Goal: Information Seeking & Learning: Learn about a topic

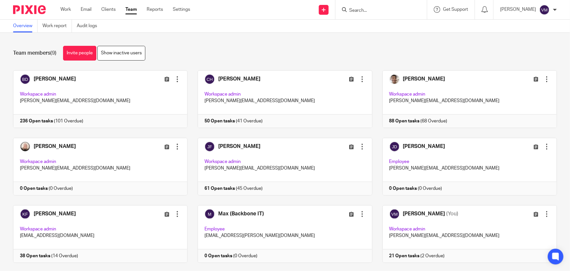
click at [372, 11] on input "Search" at bounding box center [378, 11] width 59 height 6
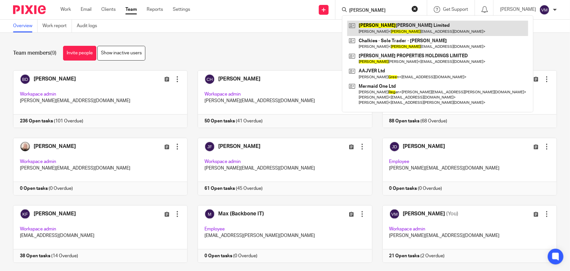
type input "greg"
click at [412, 35] on link at bounding box center [437, 28] width 181 height 15
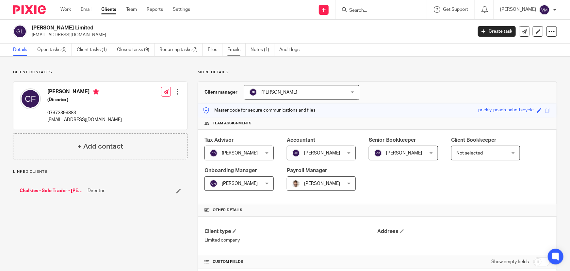
click at [230, 49] on link "Emails" at bounding box center [236, 49] width 18 height 13
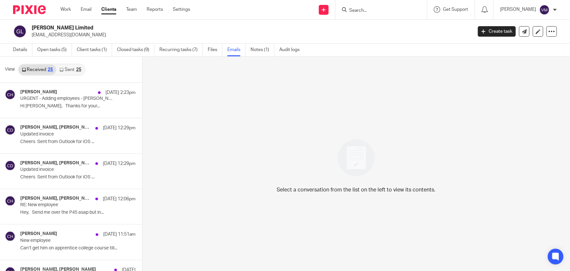
click at [67, 69] on link "Sent 25" at bounding box center [70, 69] width 28 height 10
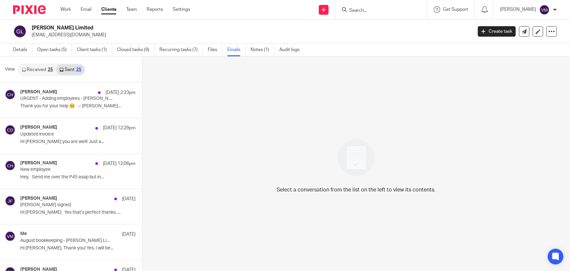
scroll to position [1, 0]
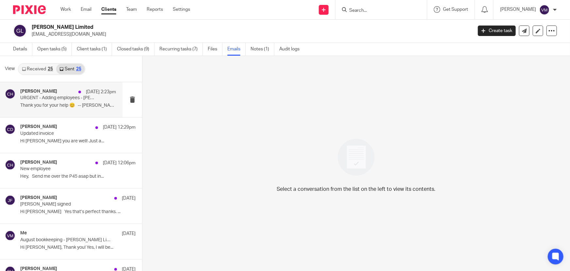
click at [56, 92] on div "Chloe Hooton 18 Sep 2:23pm" at bounding box center [68, 92] width 96 height 7
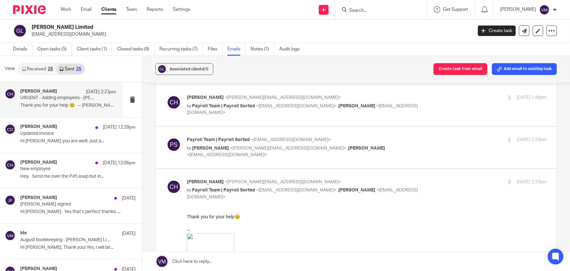
scroll to position [148, 0]
click at [416, 142] on p "Payroll Team | Payroll Sorted <payroll@payrollsorted.com>" at bounding box center [307, 140] width 240 height 7
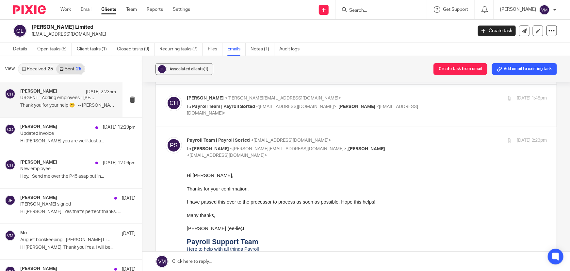
scroll to position [0, 0]
click at [427, 142] on div "18 Sep 2025 2:23pm" at bounding box center [487, 140] width 120 height 7
checkbox input "false"
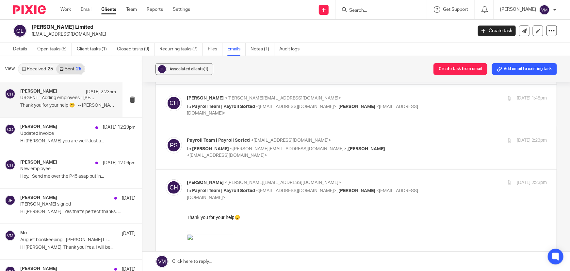
click at [438, 103] on div "Chloe Hooton <chloe@archimediaaccounts.co.uk> to Payroll Team | Payroll Sorted …" at bounding box center [367, 106] width 360 height 22
checkbox input "true"
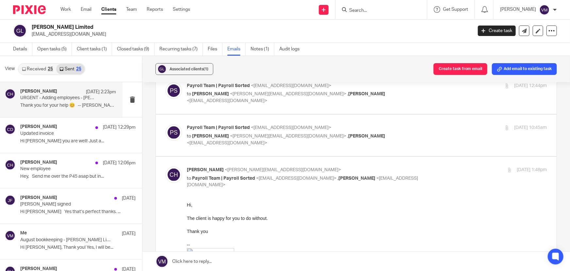
scroll to position [59, 0]
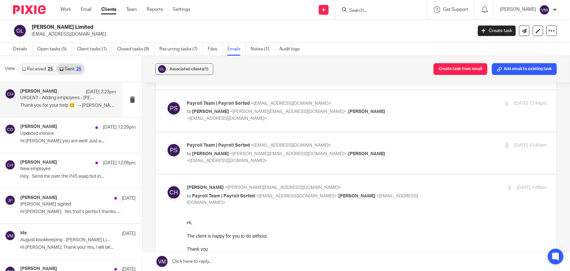
click at [441, 144] on div "18 Sep 2025 10:45am" at bounding box center [487, 145] width 120 height 7
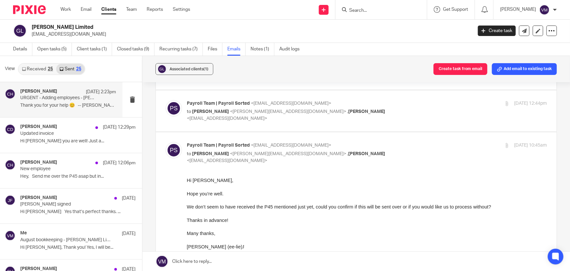
scroll to position [0, 0]
click at [440, 144] on div "18 Sep 2025 10:45am" at bounding box center [487, 145] width 120 height 7
checkbox input "false"
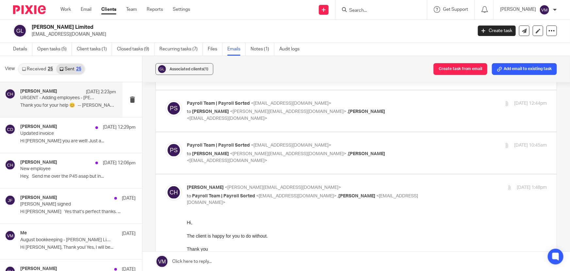
click at [449, 186] on div "18 Sep 2025 1:48pm" at bounding box center [487, 187] width 120 height 7
checkbox input "false"
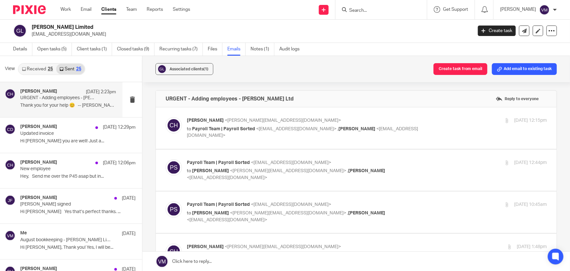
click at [435, 152] on label at bounding box center [356, 170] width 401 height 42
click at [166, 159] on input "checkbox" at bounding box center [165, 159] width 0 height 0
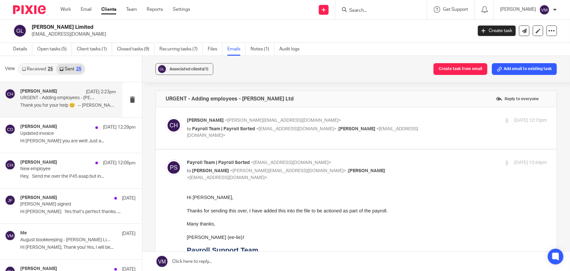
click at [166, 159] on input "checkbox" at bounding box center [165, 159] width 0 height 0
checkbox input "false"
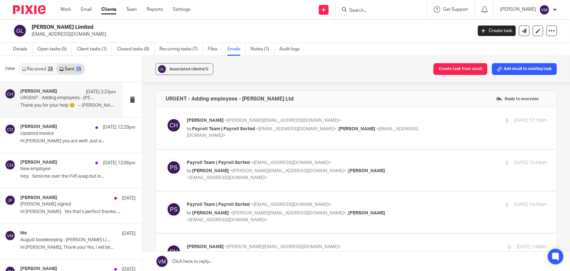
click at [439, 118] on div "17 Sep 2025 12:15pm" at bounding box center [487, 120] width 120 height 7
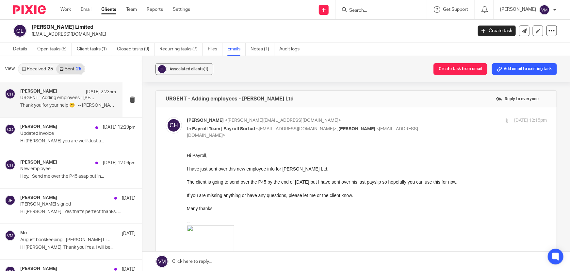
click at [443, 120] on div "17 Sep 2025 12:15pm" at bounding box center [487, 120] width 120 height 7
checkbox input "false"
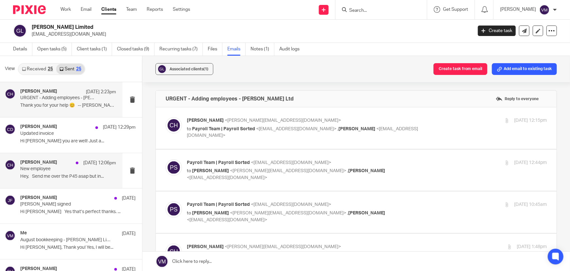
click at [32, 171] on p "New employee" at bounding box center [58, 169] width 77 height 6
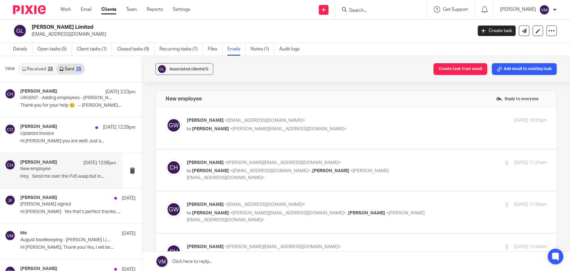
click at [333, 123] on p "Greg Watson <gregwatsonltd@outlook.com>" at bounding box center [307, 120] width 240 height 7
checkbox input "true"
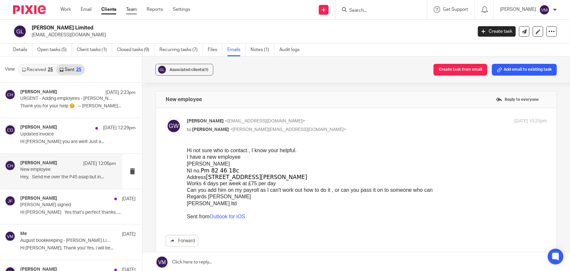
click at [132, 11] on link "Team" at bounding box center [131, 9] width 11 height 7
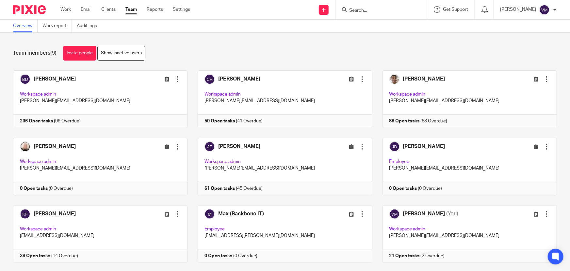
click at [385, 11] on input "Search" at bounding box center [378, 11] width 59 height 6
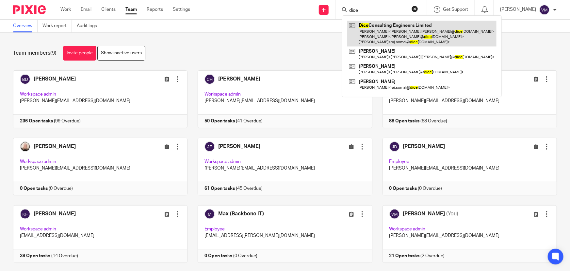
type input "dice"
click at [385, 35] on link at bounding box center [421, 34] width 149 height 26
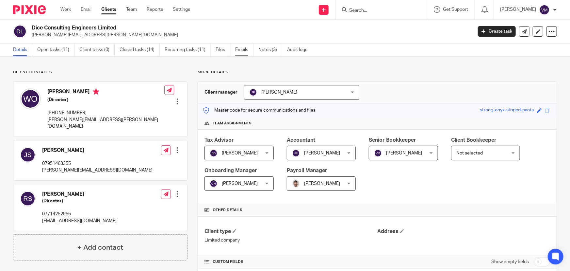
click at [242, 49] on link "Emails" at bounding box center [244, 49] width 18 height 13
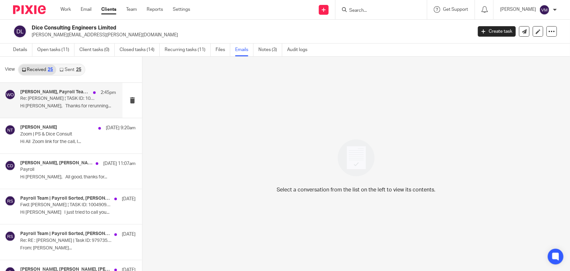
click at [65, 94] on h4 "[PERSON_NAME], Payroll Team | Payroll Sorted, [PERSON_NAME], [PERSON_NAME], [PE…" at bounding box center [55, 92] width 70 height 6
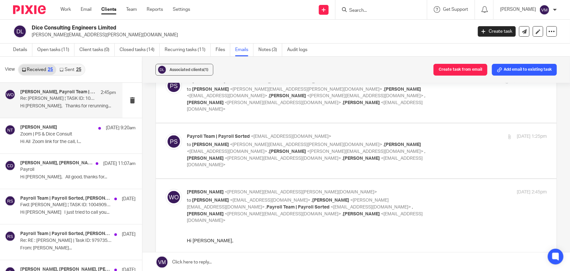
scroll to position [858, 0]
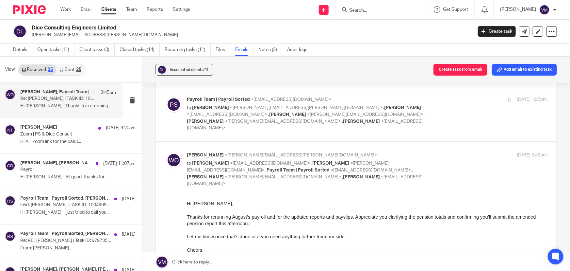
click at [78, 68] on div "25" at bounding box center [78, 69] width 5 height 5
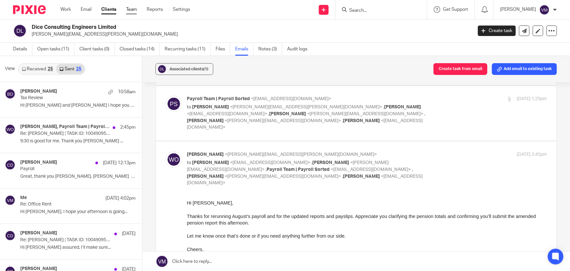
click at [135, 10] on link "Team" at bounding box center [131, 9] width 11 height 7
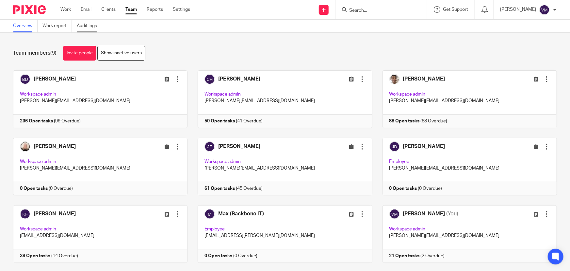
click at [88, 25] on link "Audit logs" at bounding box center [89, 26] width 25 height 13
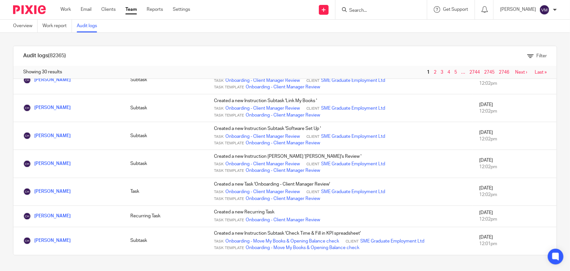
scroll to position [553, 0]
click at [129, 13] on link "Team" at bounding box center [130, 9] width 11 height 7
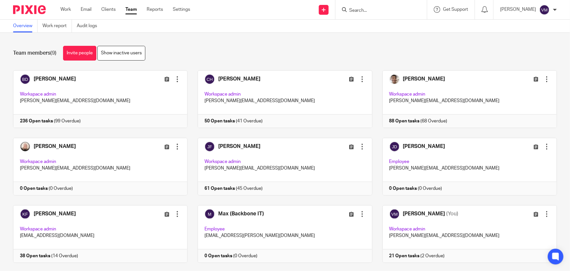
click at [130, 11] on link "Team" at bounding box center [130, 9] width 11 height 7
click at [132, 9] on link "Team" at bounding box center [130, 9] width 11 height 7
click at [131, 7] on link "Team" at bounding box center [130, 9] width 11 height 7
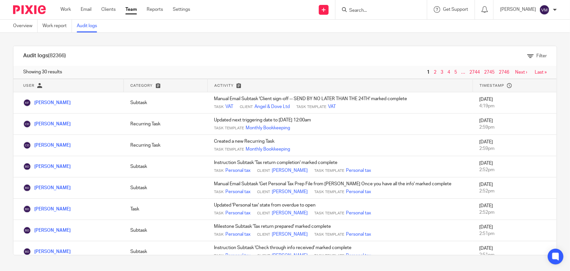
click at [133, 8] on link "Team" at bounding box center [130, 9] width 11 height 7
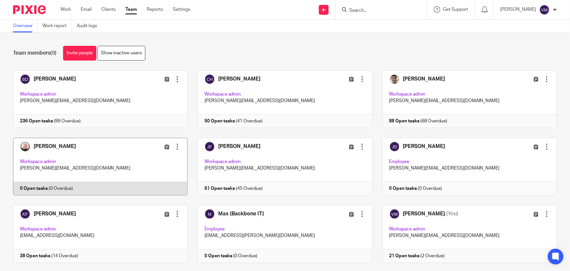
scroll to position [14, 0]
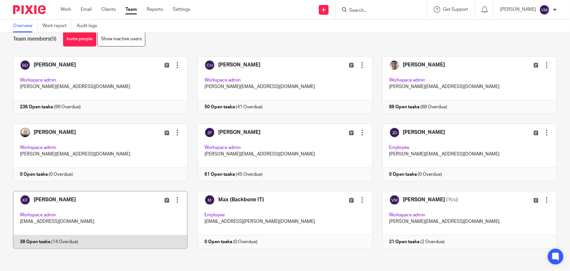
click at [112, 240] on link at bounding box center [95, 220] width 185 height 58
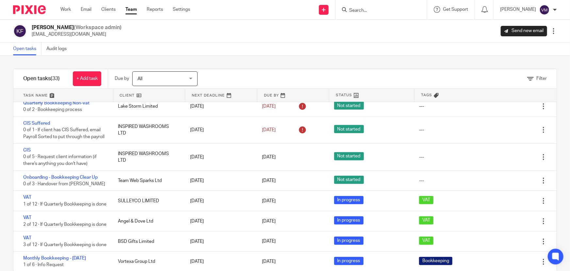
scroll to position [238, 0]
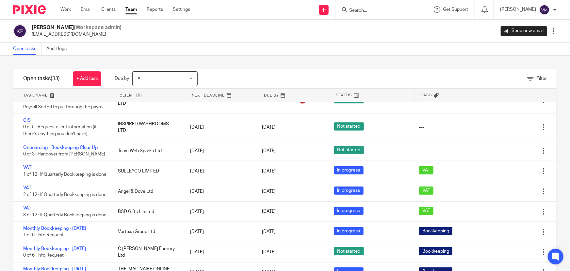
click at [371, 11] on input "Search" at bounding box center [378, 11] width 59 height 6
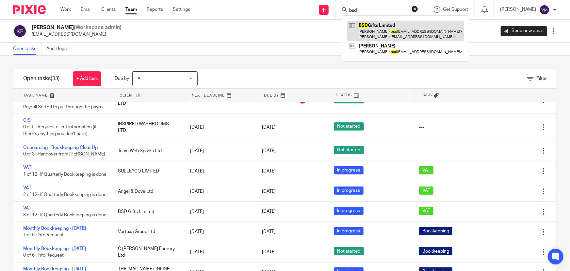
type input "bsd"
click at [385, 25] on link at bounding box center [405, 31] width 117 height 20
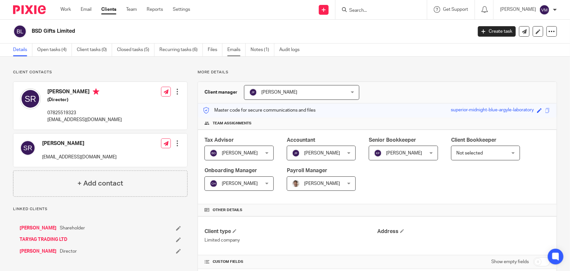
click at [242, 48] on link "Emails" at bounding box center [236, 49] width 18 height 13
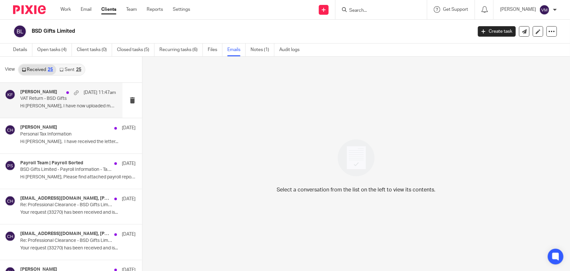
click at [27, 99] on p "VAT Return - BSD Gifts" at bounding box center [58, 99] width 77 height 6
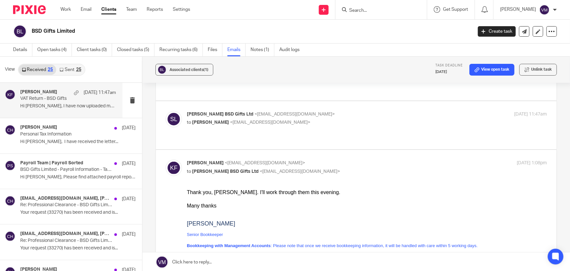
scroll to position [89, 0]
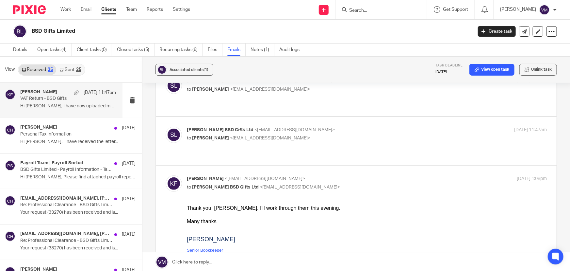
click at [377, 126] on p "Sam BSD Gifts Ltd <bsdgifts@outlook.com>" at bounding box center [307, 129] width 240 height 7
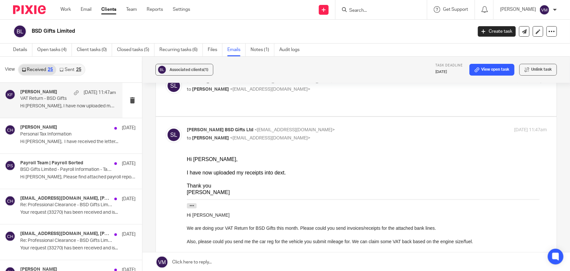
scroll to position [0, 0]
click at [377, 126] on p "Sam BSD Gifts Ltd <bsdgifts@outlook.com>" at bounding box center [307, 129] width 240 height 7
checkbox input "false"
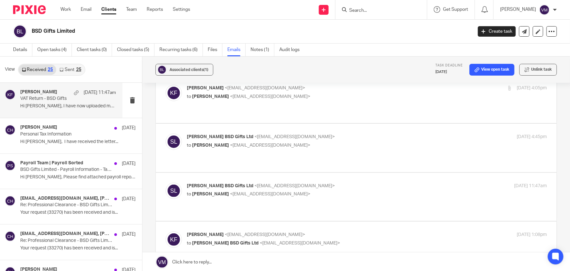
scroll to position [29, 0]
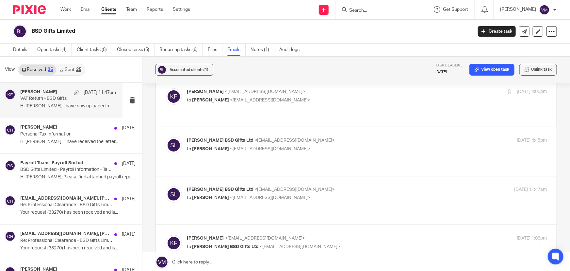
click at [376, 128] on label at bounding box center [356, 151] width 401 height 48
click at [166, 137] on input "checkbox" at bounding box center [165, 137] width 0 height 0
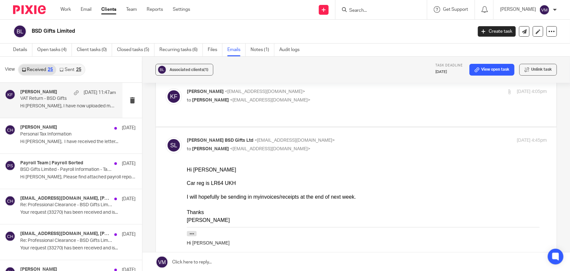
scroll to position [0, 0]
click at [166, 137] on input "checkbox" at bounding box center [165, 137] width 0 height 0
checkbox input "false"
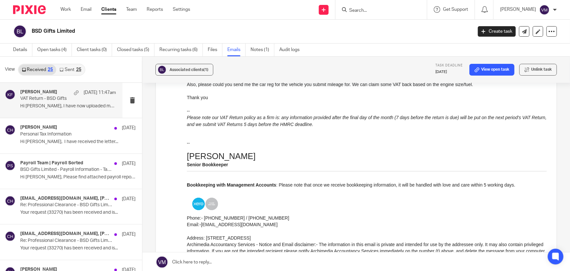
scroll to position [497, 0]
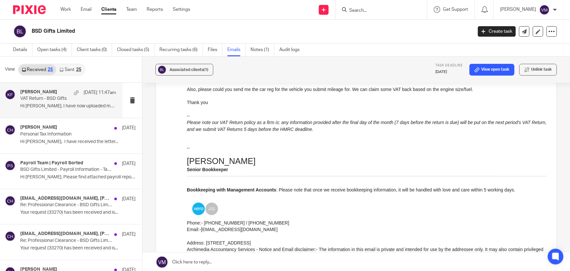
click at [75, 68] on link "Sent 25" at bounding box center [70, 69] width 28 height 10
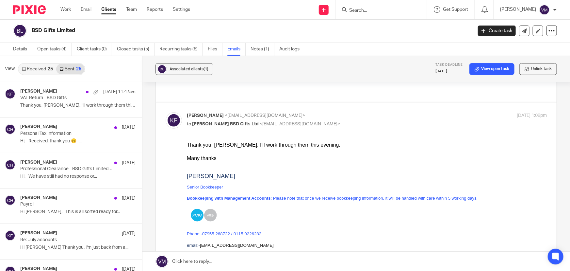
scroll to position [141, 0]
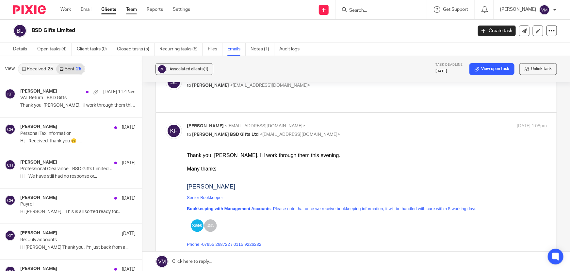
click at [133, 9] on link "Team" at bounding box center [131, 9] width 11 height 7
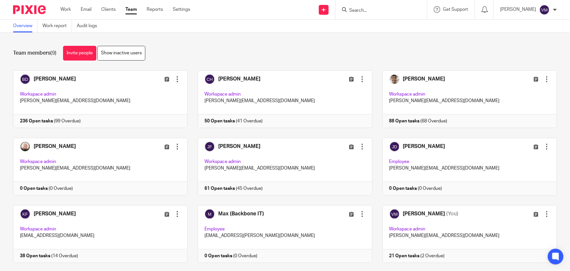
click at [362, 10] on input "Search" at bounding box center [378, 11] width 59 height 6
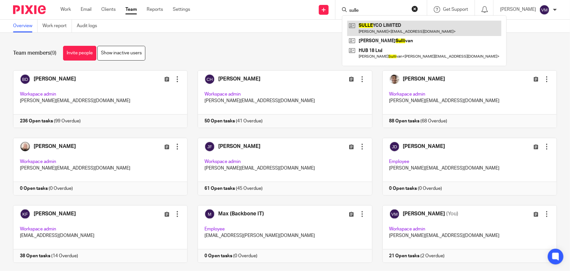
type input "sulle"
click at [405, 27] on link at bounding box center [424, 28] width 154 height 15
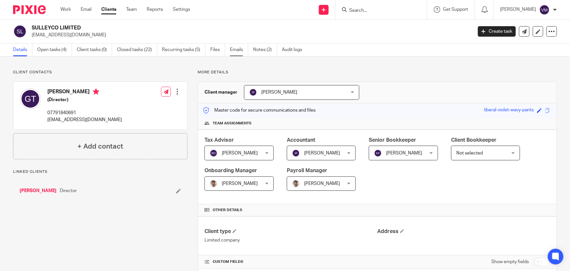
click at [241, 48] on link "Emails" at bounding box center [239, 49] width 18 height 13
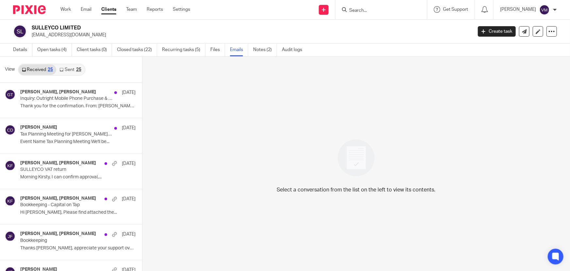
click at [69, 69] on link "Sent 25" at bounding box center [70, 69] width 28 height 10
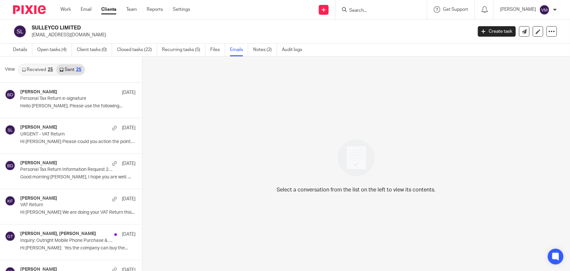
scroll to position [1, 0]
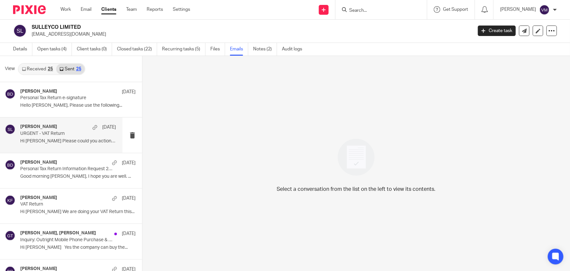
click at [49, 128] on h4 "[PERSON_NAME]" at bounding box center [38, 127] width 37 height 6
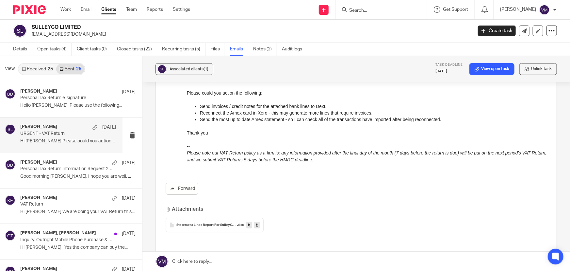
scroll to position [165, 0]
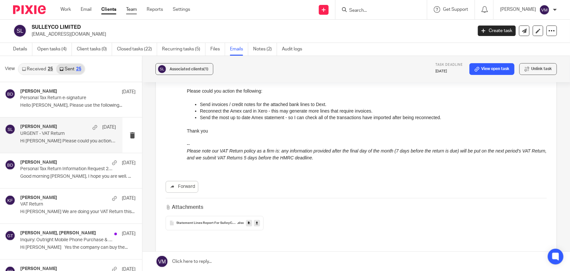
click at [133, 11] on link "Team" at bounding box center [131, 9] width 11 height 7
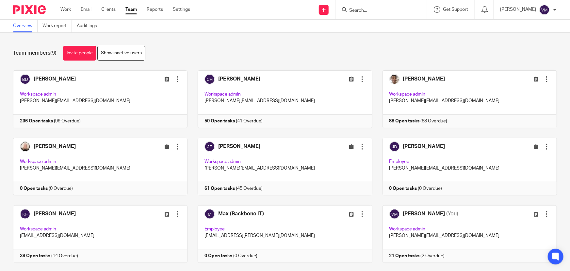
click at [372, 11] on input "Search" at bounding box center [378, 11] width 59 height 6
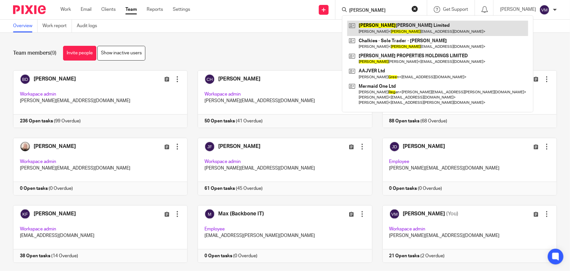
type input "greg"
click at [393, 27] on link at bounding box center [437, 28] width 181 height 15
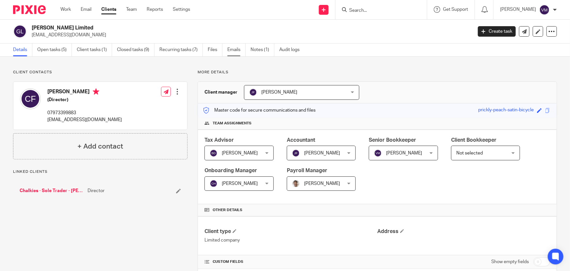
click at [238, 47] on link "Emails" at bounding box center [236, 49] width 18 height 13
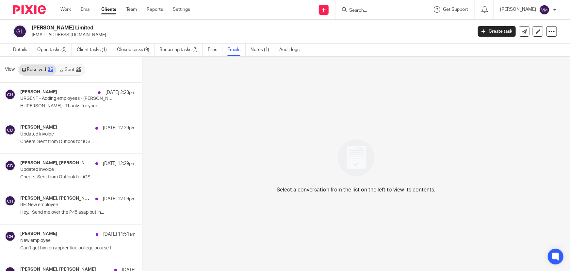
click at [70, 68] on link "Sent 25" at bounding box center [70, 69] width 28 height 10
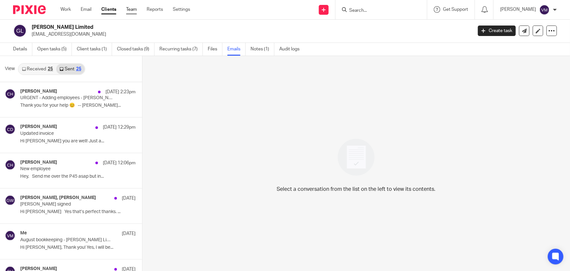
click at [127, 8] on link "Team" at bounding box center [131, 9] width 11 height 7
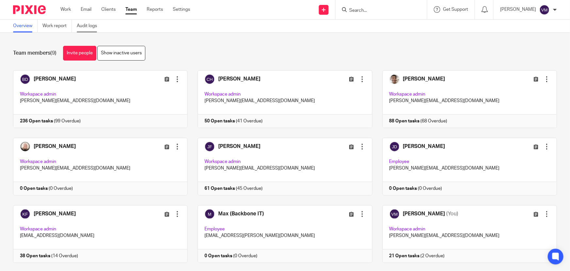
click at [93, 25] on link "Audit logs" at bounding box center [89, 26] width 25 height 13
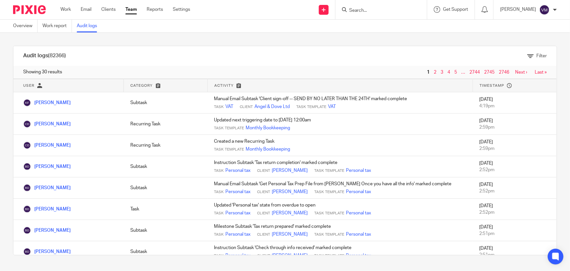
click at [133, 10] on link "Team" at bounding box center [130, 9] width 11 height 7
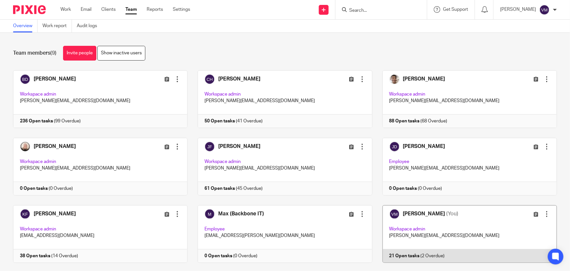
click at [427, 252] on link at bounding box center [465, 234] width 185 height 58
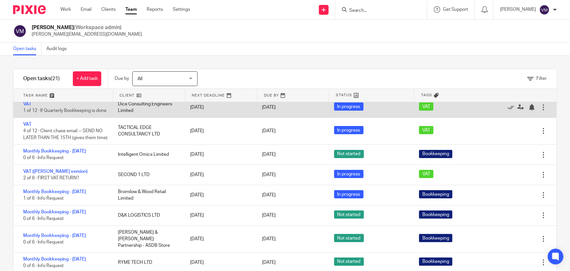
scroll to position [59, 0]
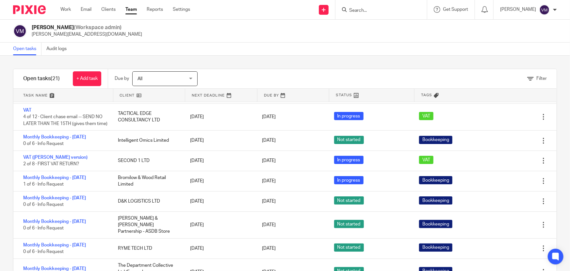
click at [132, 9] on link "Team" at bounding box center [130, 9] width 11 height 7
